Goal: Check status: Check status

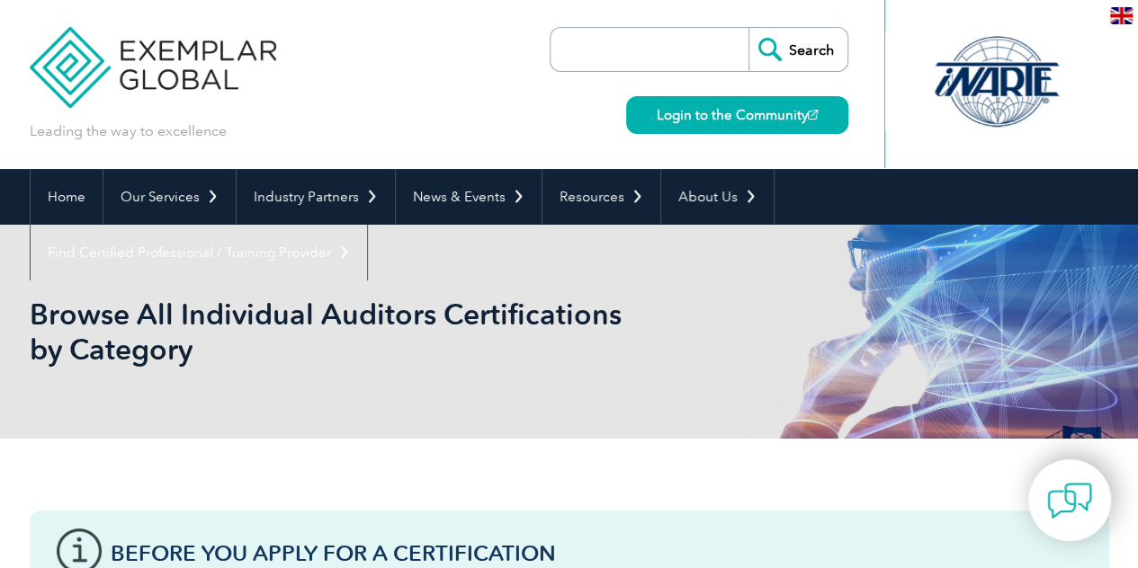
click at [714, 38] on input "search" at bounding box center [653, 49] width 189 height 43
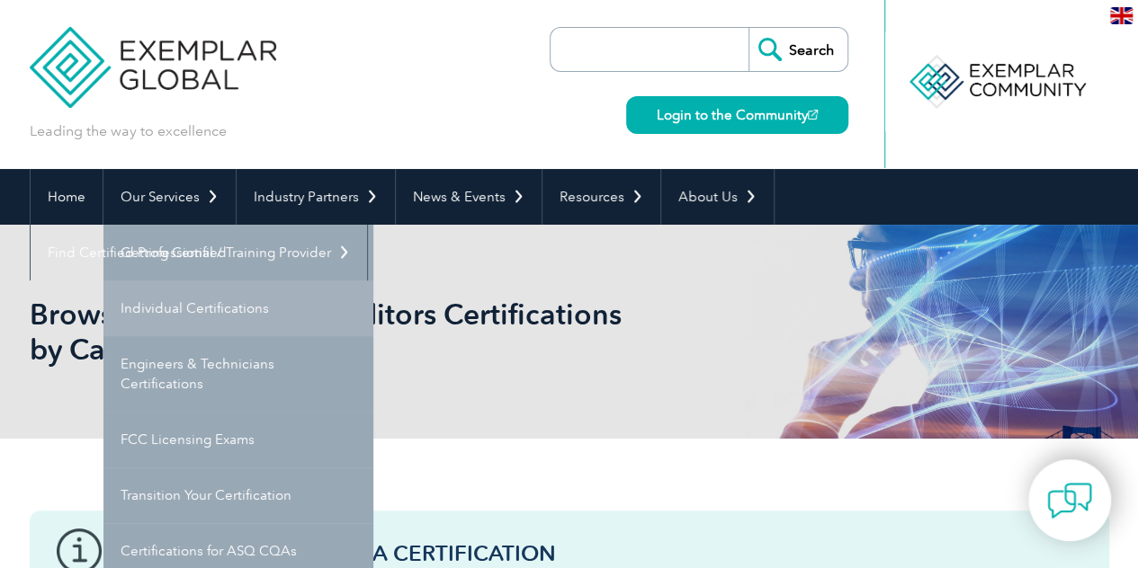
click at [208, 308] on link "Individual Certifications" at bounding box center [238, 309] width 270 height 56
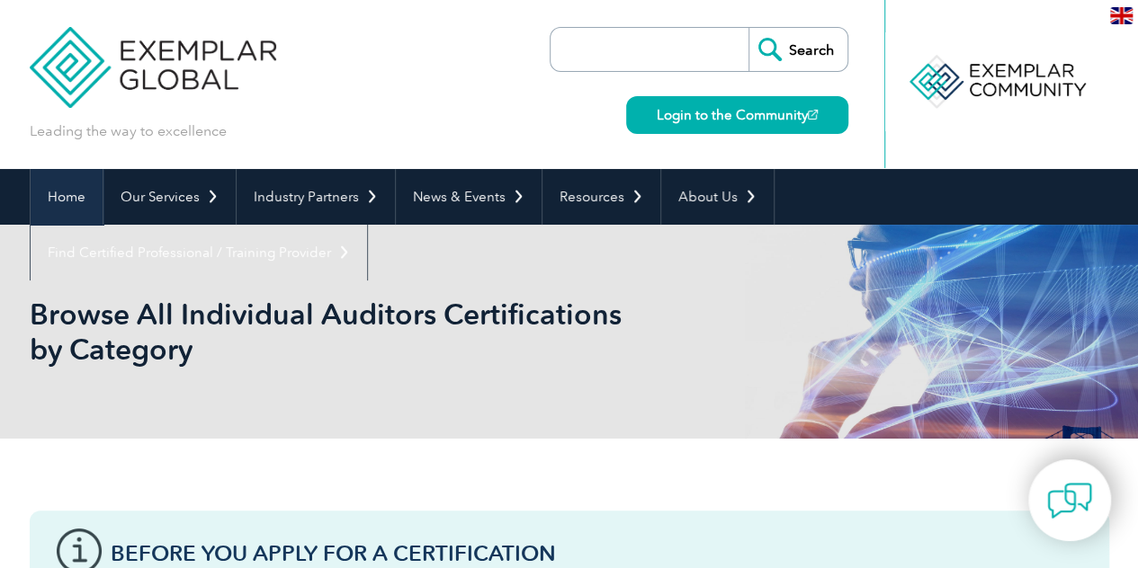
click at [79, 194] on link "Home" at bounding box center [67, 197] width 72 height 56
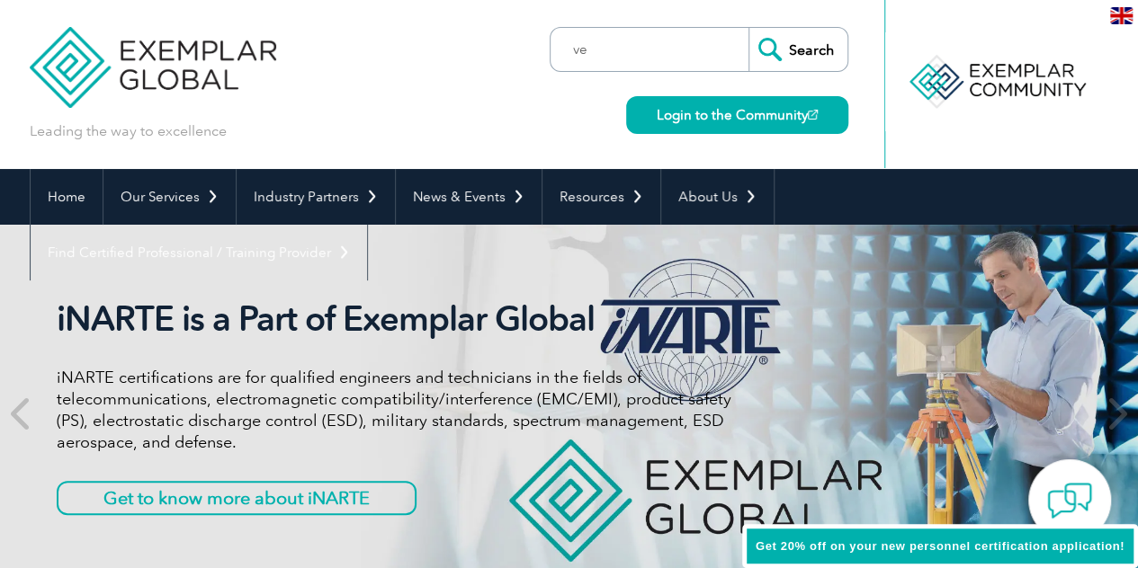
type input "v"
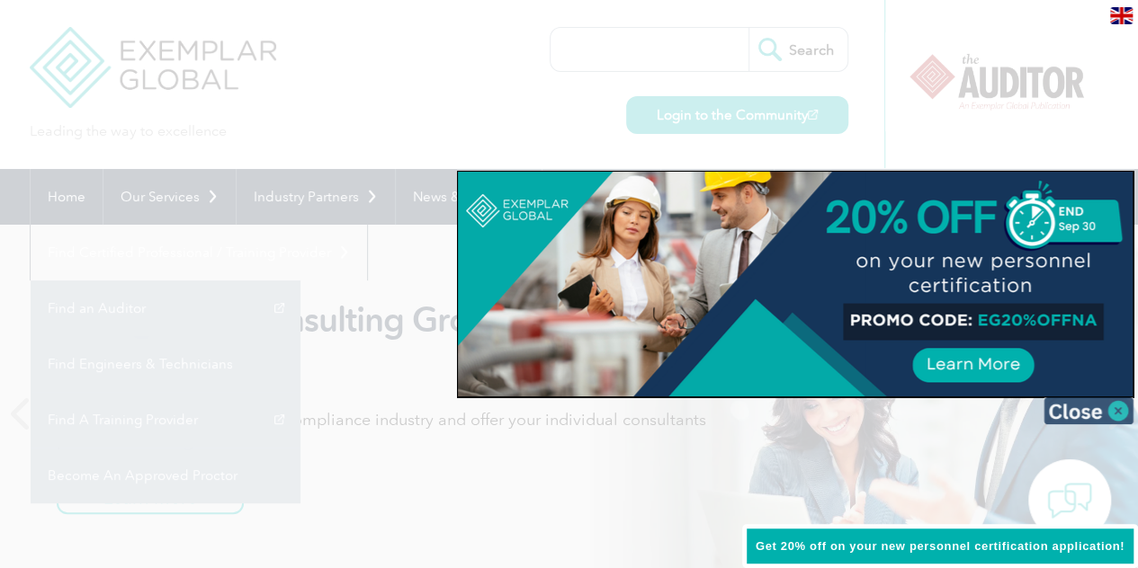
click at [1078, 412] on img at bounding box center [1088, 411] width 90 height 27
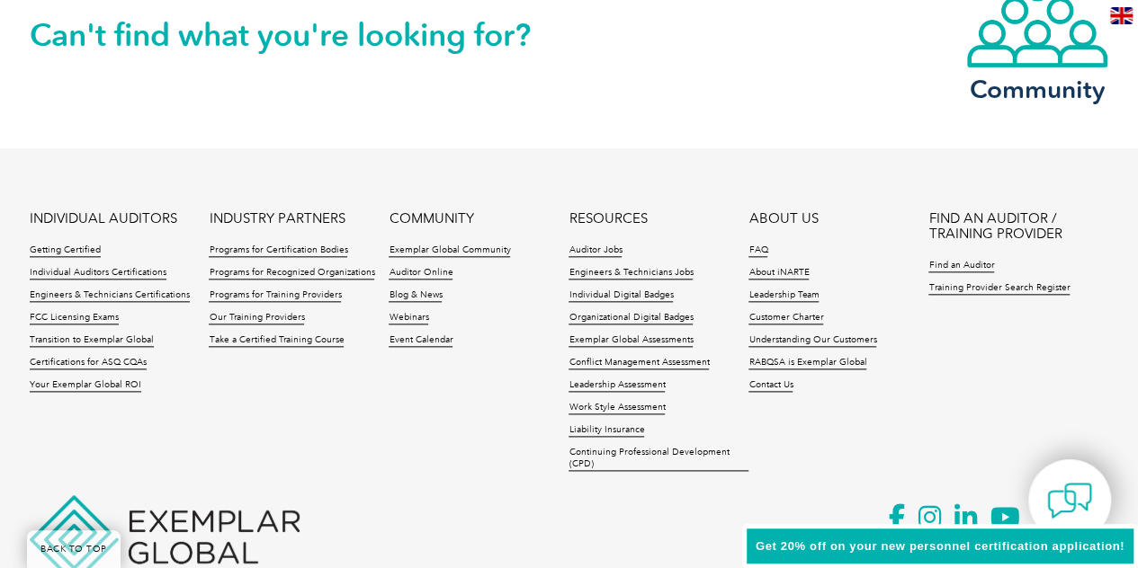
scroll to position [4293, 0]
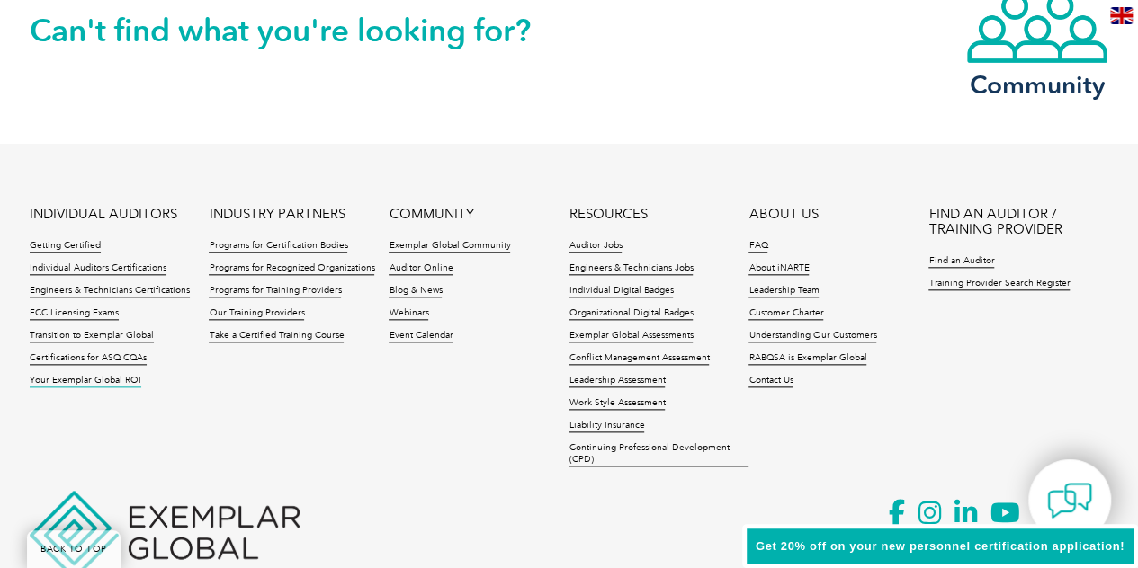
click at [100, 377] on link "Your Exemplar Global ROI" at bounding box center [86, 381] width 112 height 13
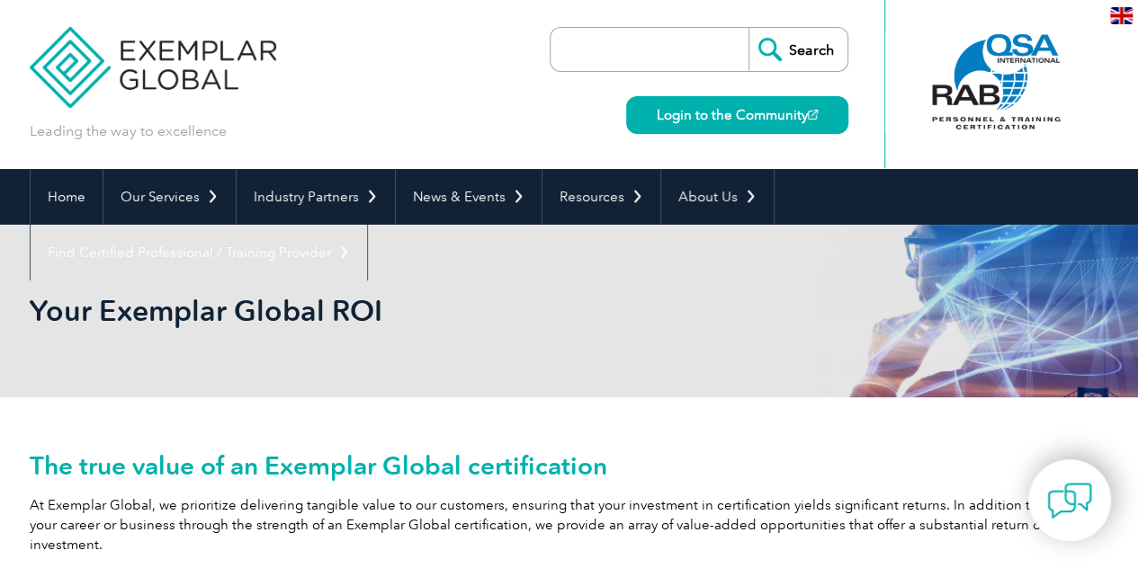
click at [683, 50] on input "search" at bounding box center [653, 49] width 189 height 43
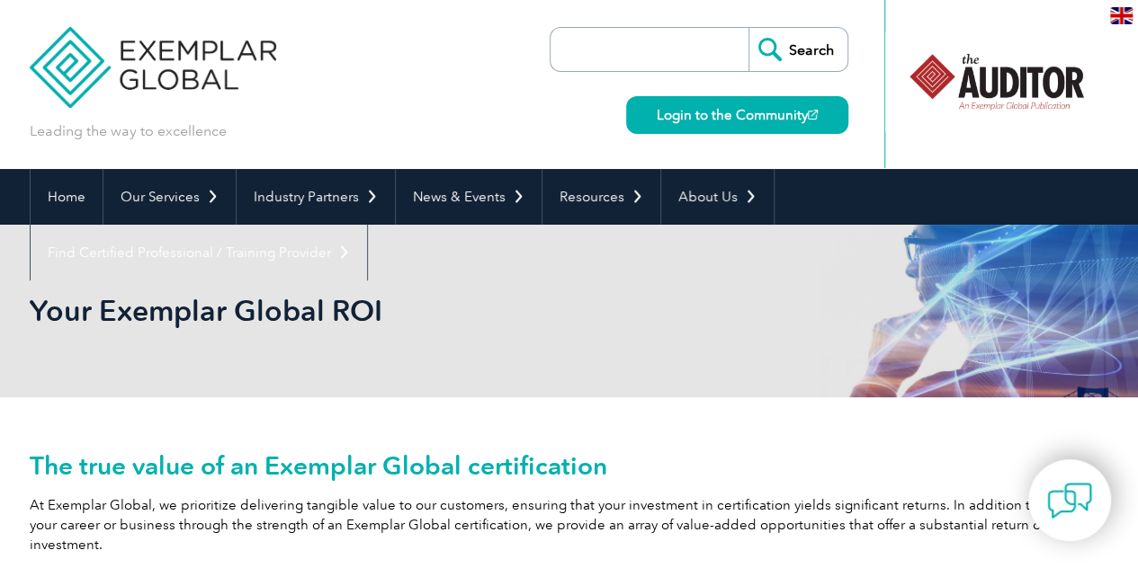
paste input "ISO27KLA-0925-126-001038"
type input "ISO27KLA-0925-126-001038"
click at [815, 57] on input "Search" at bounding box center [797, 49] width 99 height 43
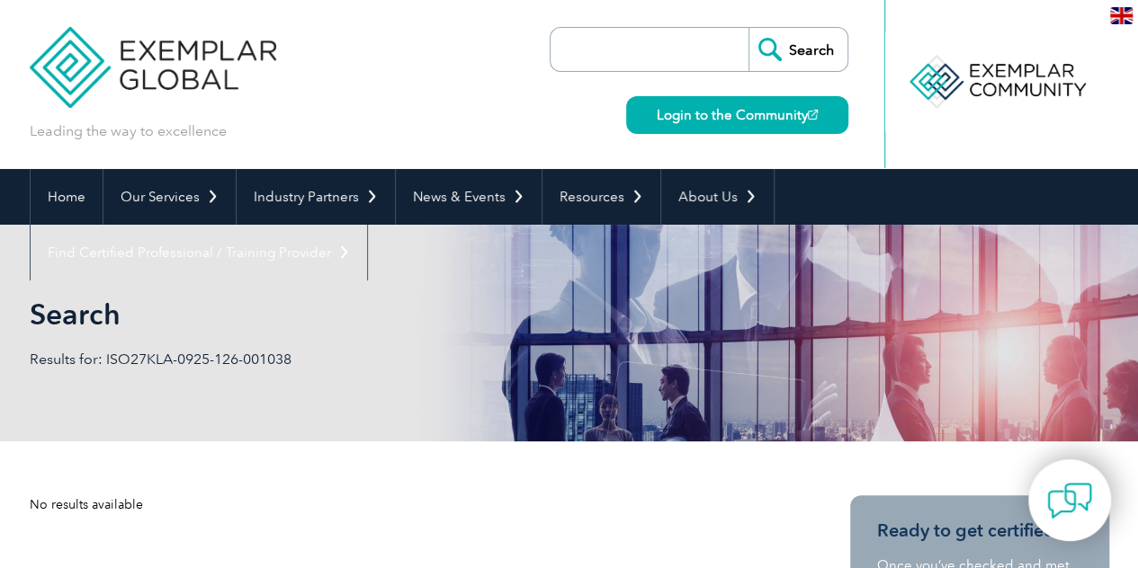
click at [165, 66] on img at bounding box center [153, 54] width 247 height 108
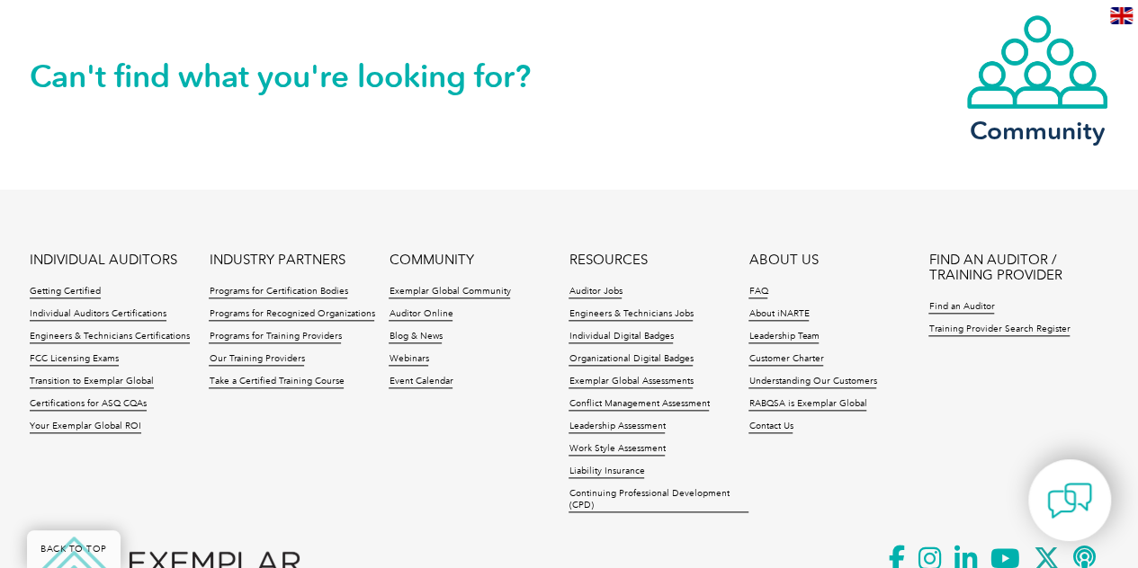
scroll to position [4355, 0]
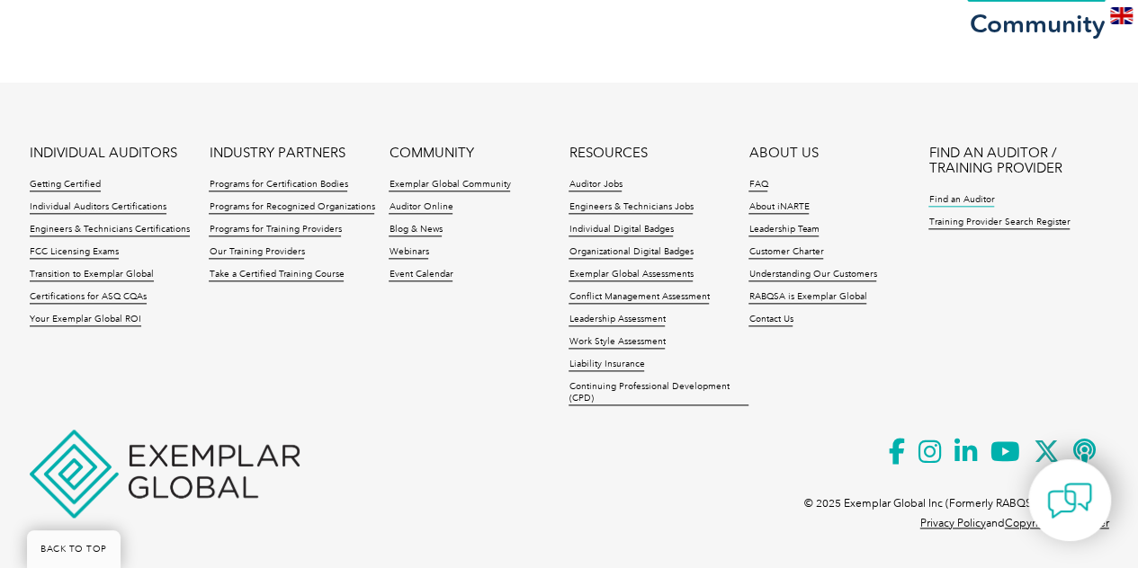
click at [965, 198] on link "Find an Auditor" at bounding box center [961, 200] width 66 height 13
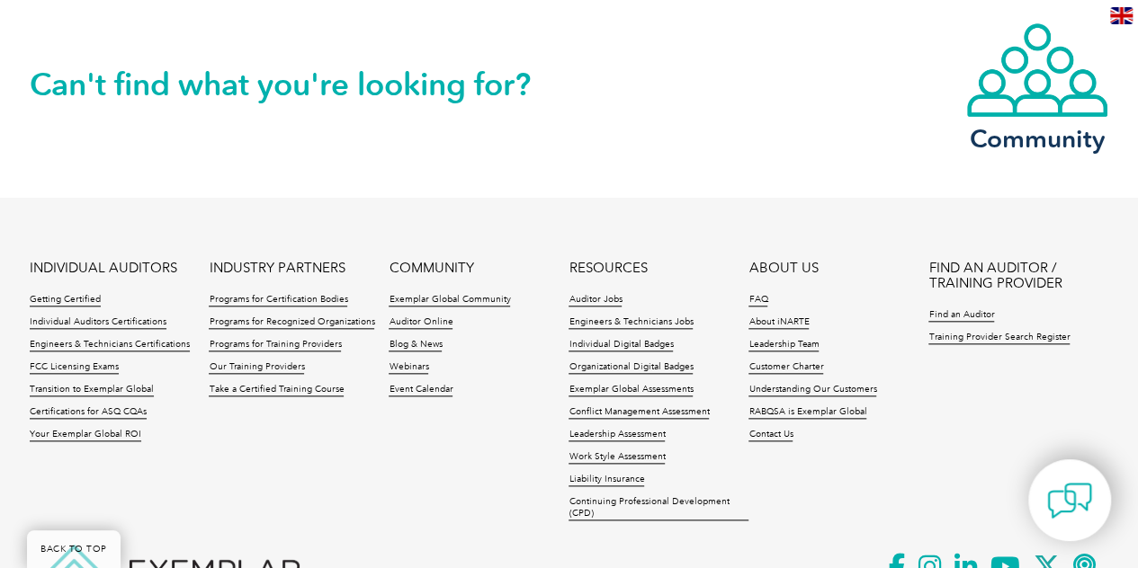
scroll to position [4355, 0]
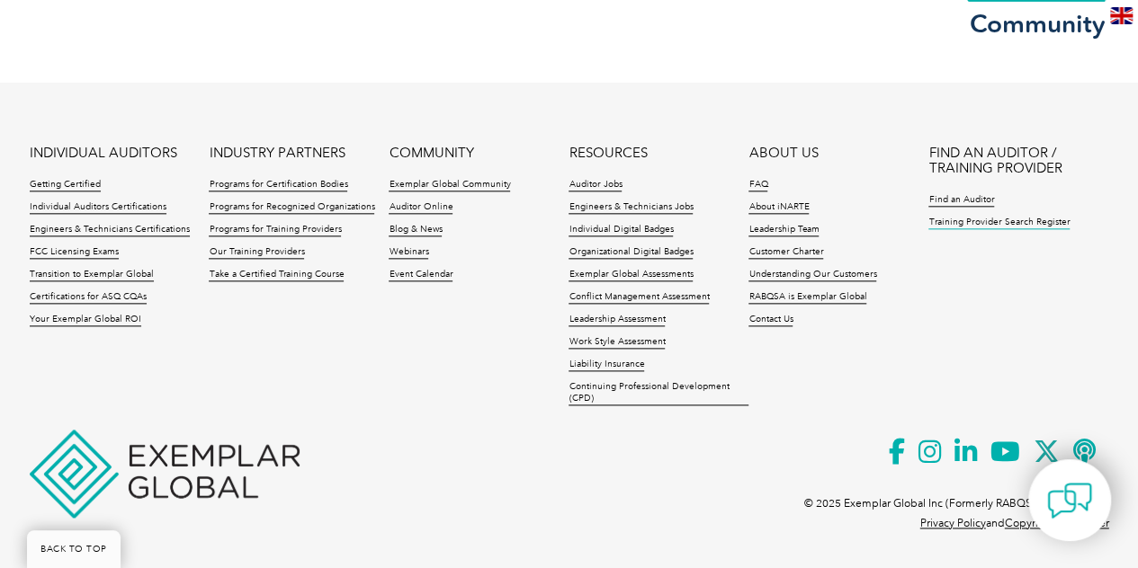
click at [1023, 220] on link "Training Provider Search Register" at bounding box center [998, 223] width 141 height 13
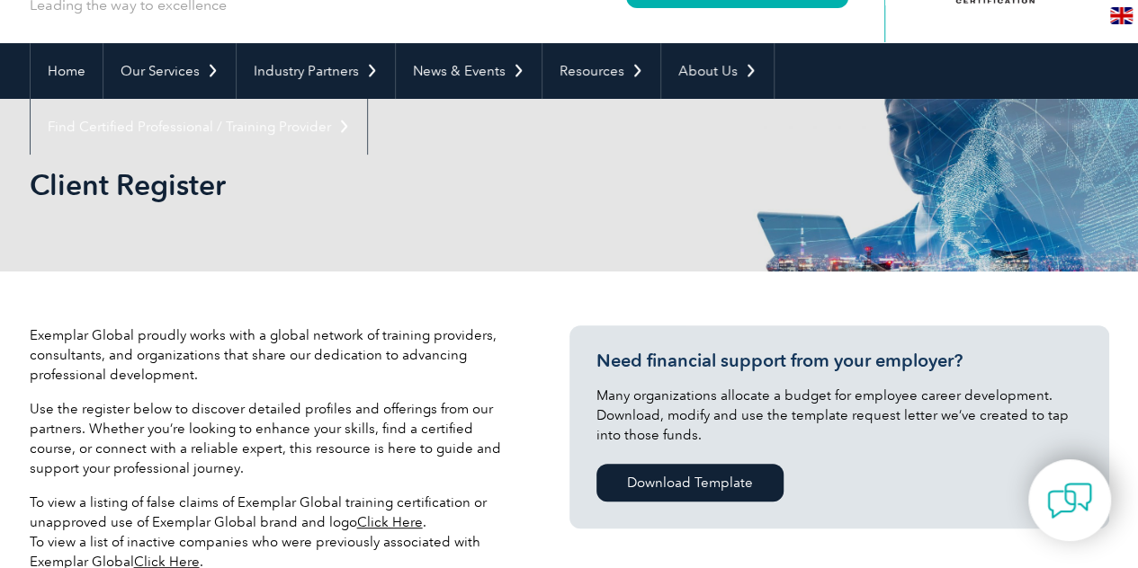
scroll to position [22, 0]
